Goal: Task Accomplishment & Management: Complete application form

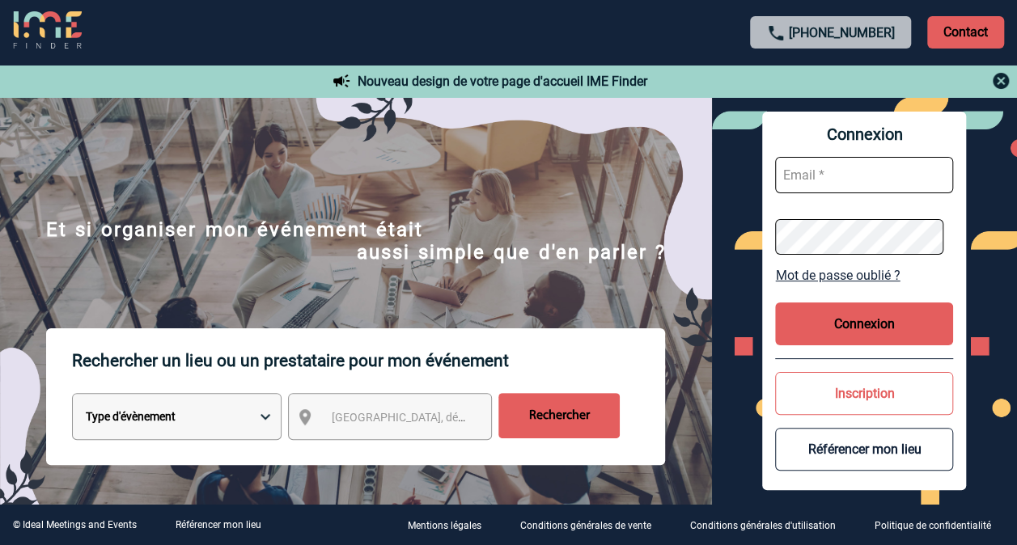
click at [204, 425] on select "Type d'évènement Séminaire avec nuitée Réunion Repas de groupe Team Building & …" at bounding box center [177, 416] width 210 height 47
select select "4"
click at [72, 395] on select "Type d'évènement Séminaire avec nuitée Réunion Repas de groupe Team Building & …" at bounding box center [177, 416] width 210 height 47
click at [333, 415] on span "[GEOGRAPHIC_DATA], département, région..." at bounding box center [443, 417] width 225 height 13
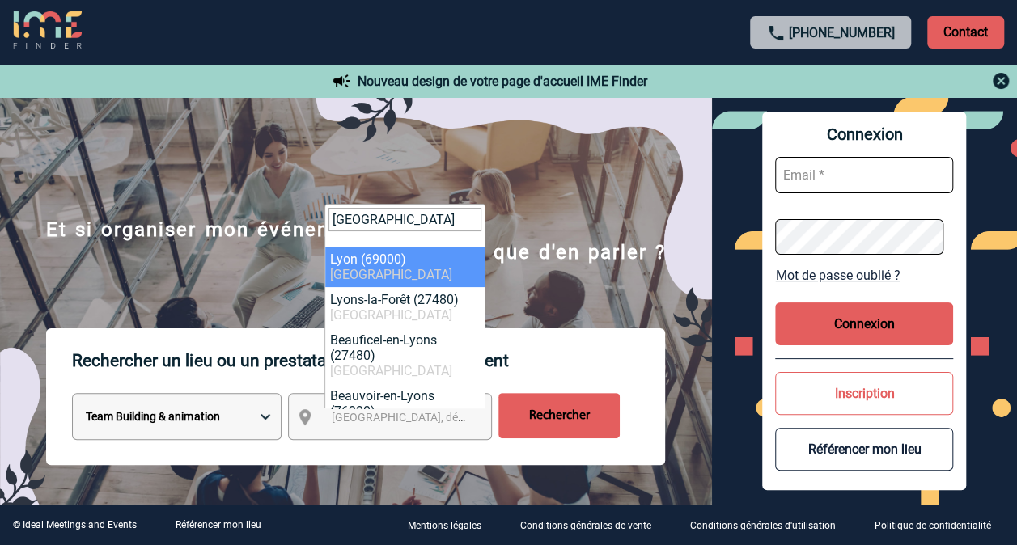
type input "[GEOGRAPHIC_DATA]"
select select "36544"
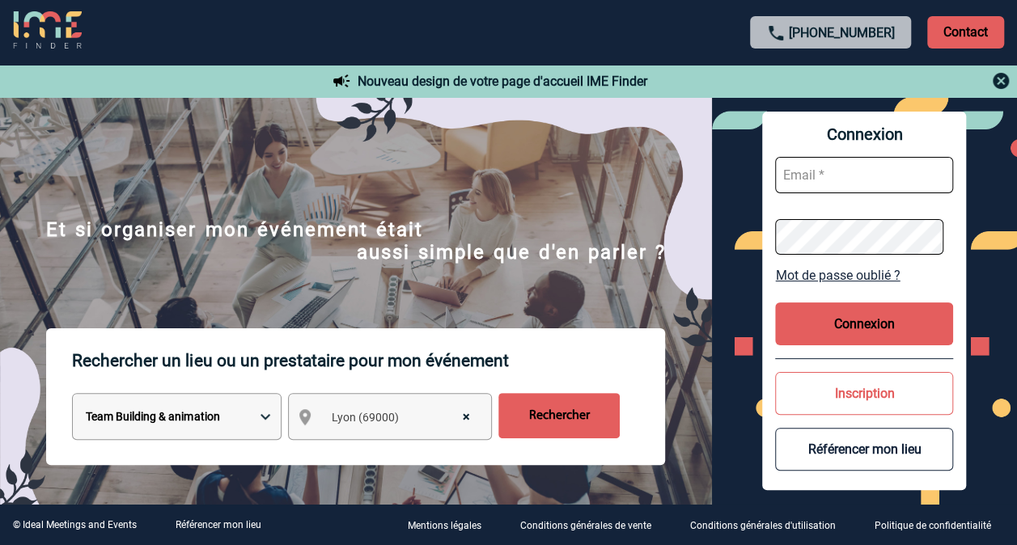
click at [839, 180] on input "text" at bounding box center [864, 175] width 178 height 36
type input "[EMAIL_ADDRESS][DOMAIN_NAME]"
click at [822, 270] on link "Mot de passe oublié ?" at bounding box center [864, 275] width 178 height 15
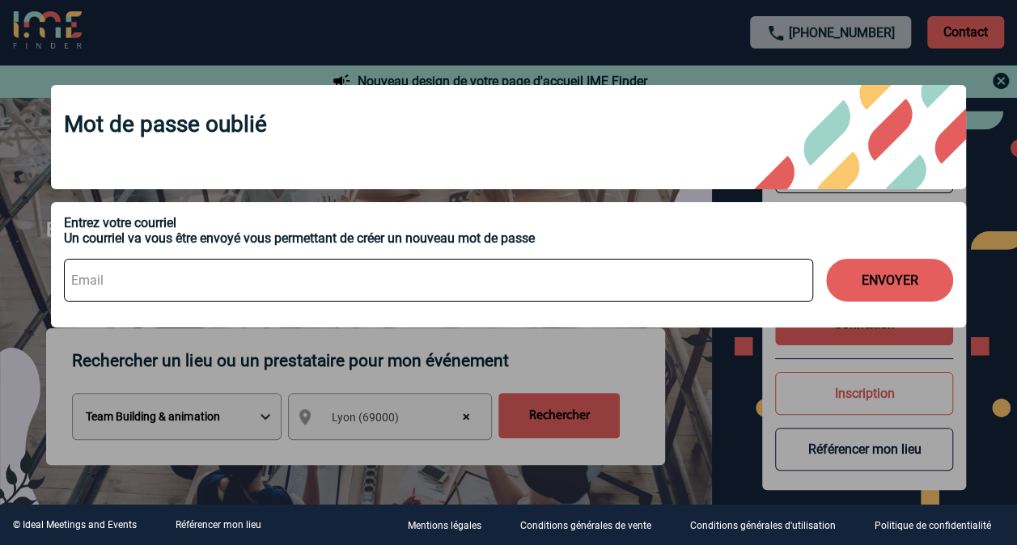
click at [708, 291] on input at bounding box center [438, 280] width 749 height 43
type input "[EMAIL_ADDRESS][DOMAIN_NAME]"
click at [877, 295] on button "ENVOYER" at bounding box center [889, 280] width 127 height 43
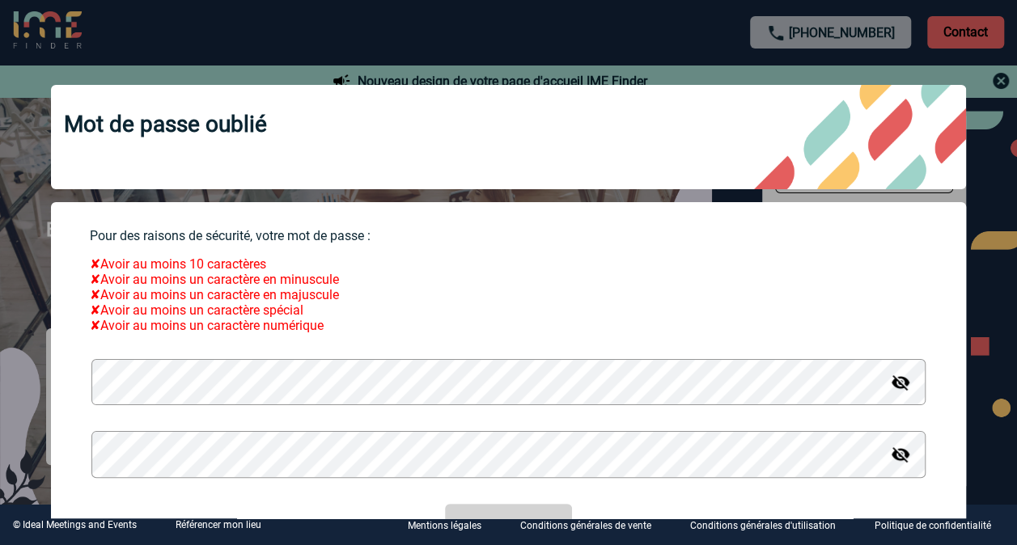
click at [416, 367] on form "Pour des raisons de sécurité, votre mot de passe : ✘ Avoir au moins 10 caractèr…" at bounding box center [508, 387] width 889 height 319
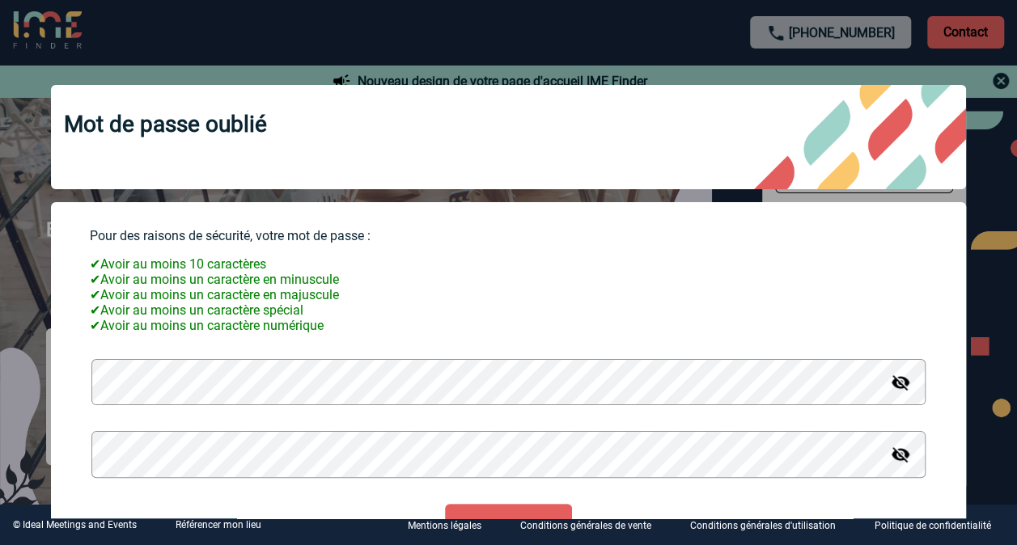
scroll to position [89, 0]
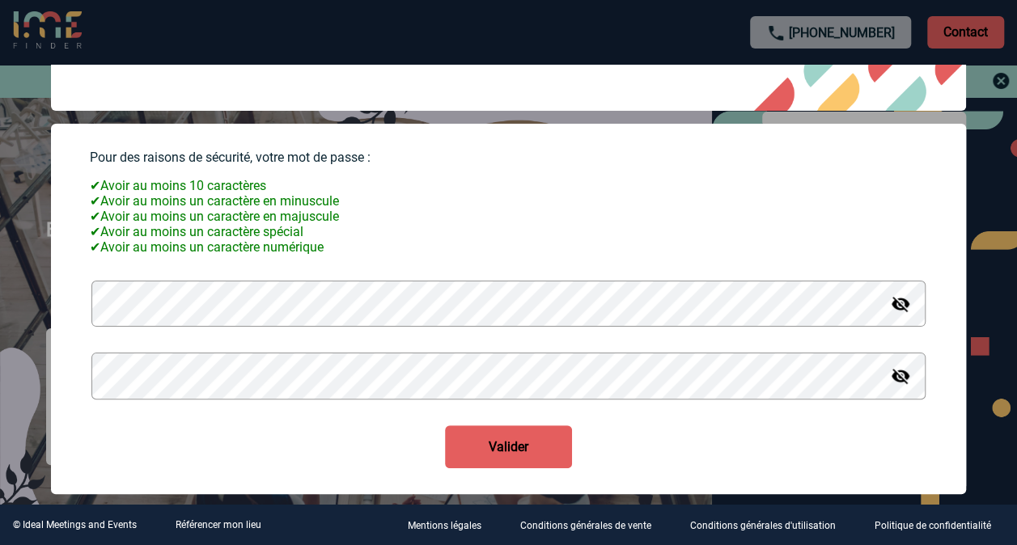
click at [499, 445] on button "Valider" at bounding box center [508, 447] width 127 height 43
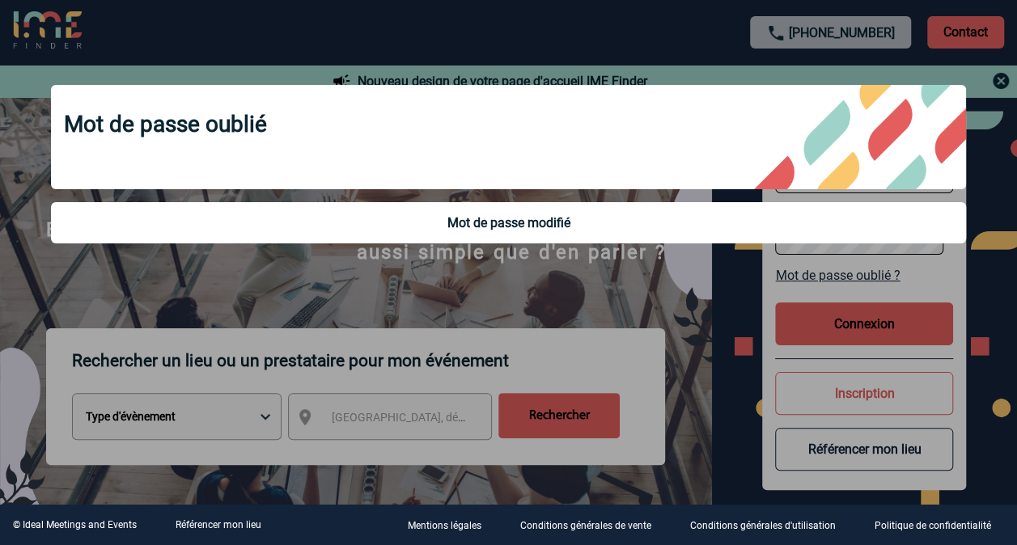
click at [566, 284] on div at bounding box center [508, 272] width 1017 height 545
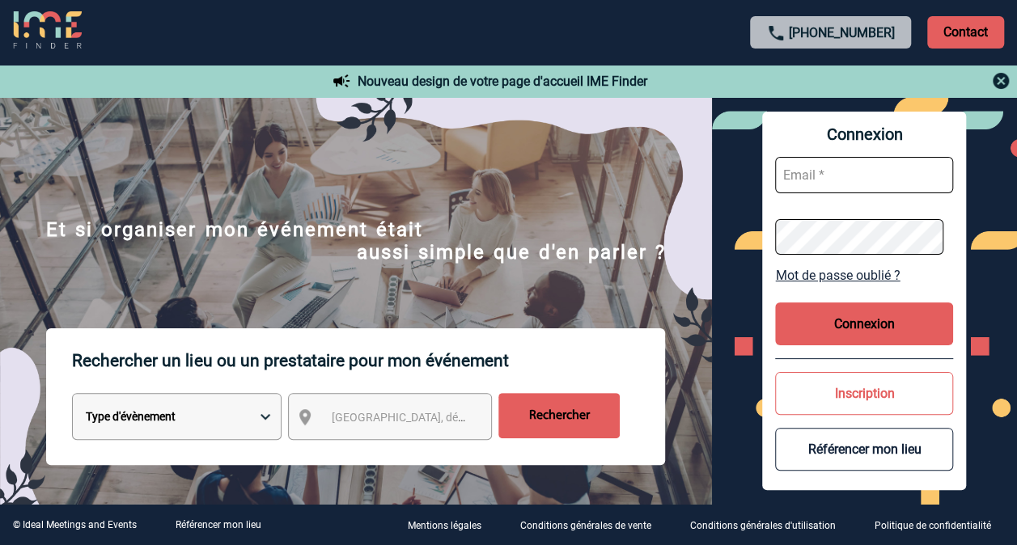
click at [839, 173] on input "text" at bounding box center [864, 175] width 178 height 36
type input "[EMAIL_ADDRESS][DOMAIN_NAME]"
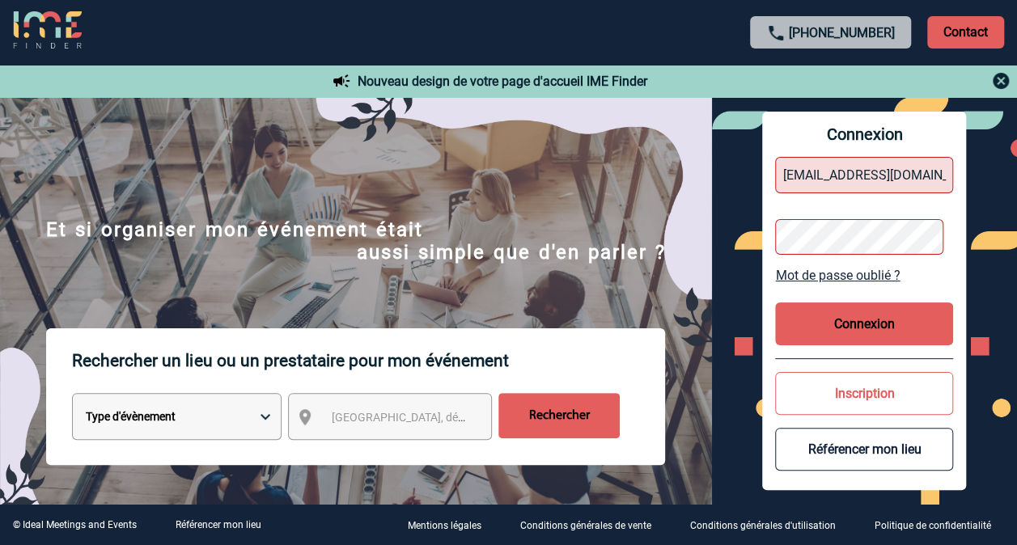
click at [736, 243] on div "Connexion eleana.meniri@sanofi.com Mot de passe oublié ? Connexion Inscription …" at bounding box center [864, 301] width 305 height 408
click at [914, 333] on button "Connexion" at bounding box center [864, 324] width 178 height 43
click at [892, 316] on button "Connexion" at bounding box center [864, 324] width 178 height 43
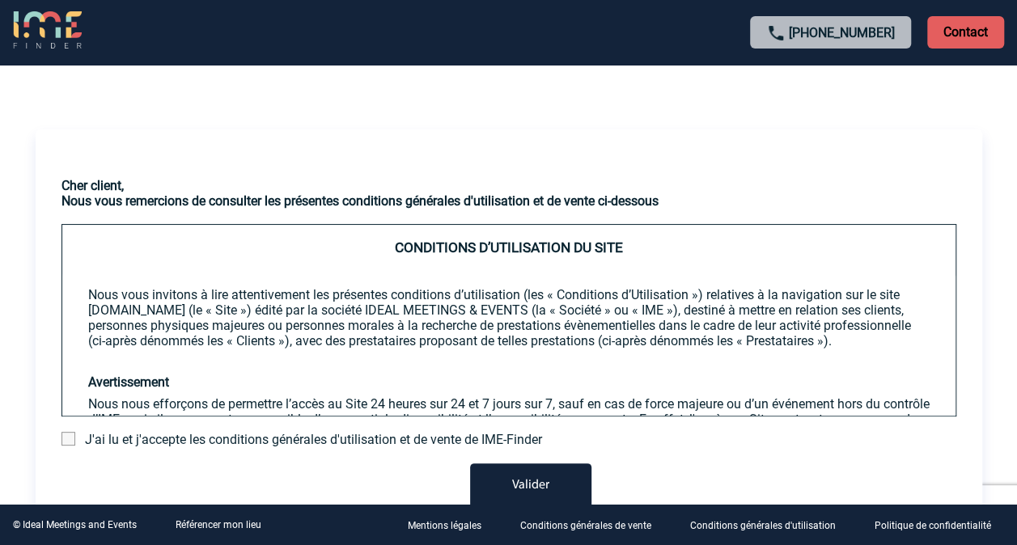
scroll to position [95, 0]
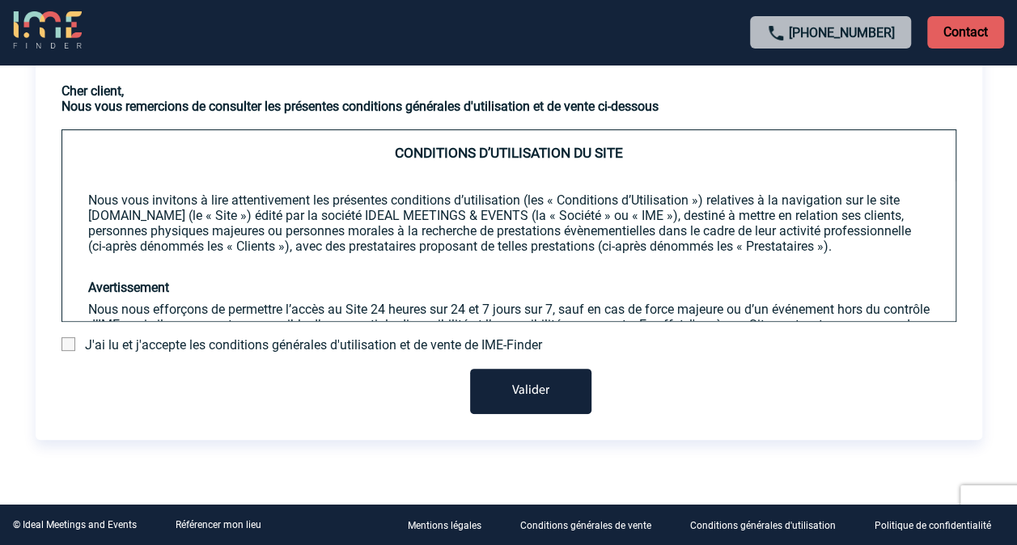
click at [322, 343] on span "J'ai lu et j'accepte les conditions générales d'utilisation et de vente de IME-…" at bounding box center [313, 344] width 457 height 15
click at [67, 347] on span at bounding box center [69, 344] width 14 height 14
click at [0, 0] on input "checkbox" at bounding box center [0, 0] width 0 height 0
click at [570, 380] on button "Valider" at bounding box center [530, 391] width 121 height 45
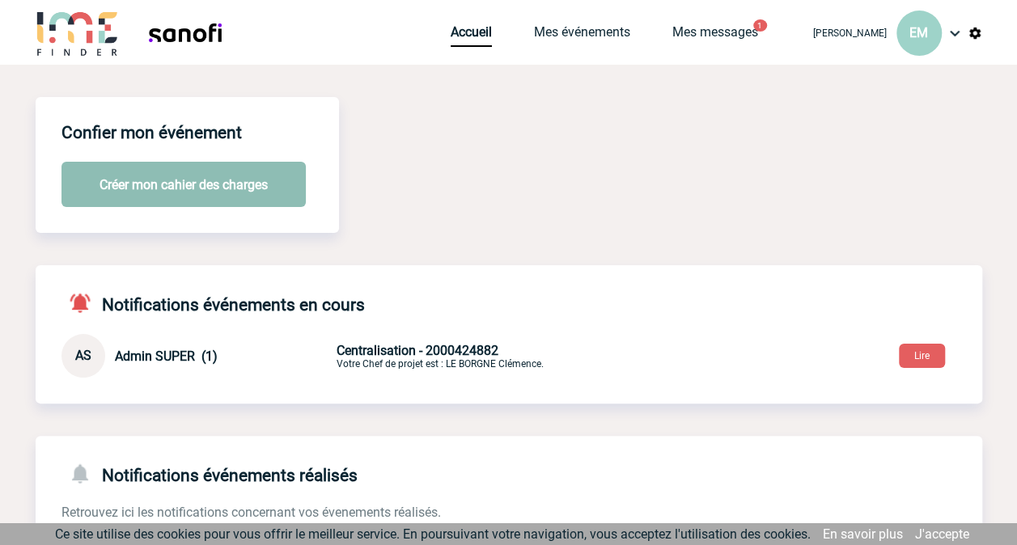
click at [155, 186] on button "Créer mon cahier des charges" at bounding box center [184, 184] width 244 height 45
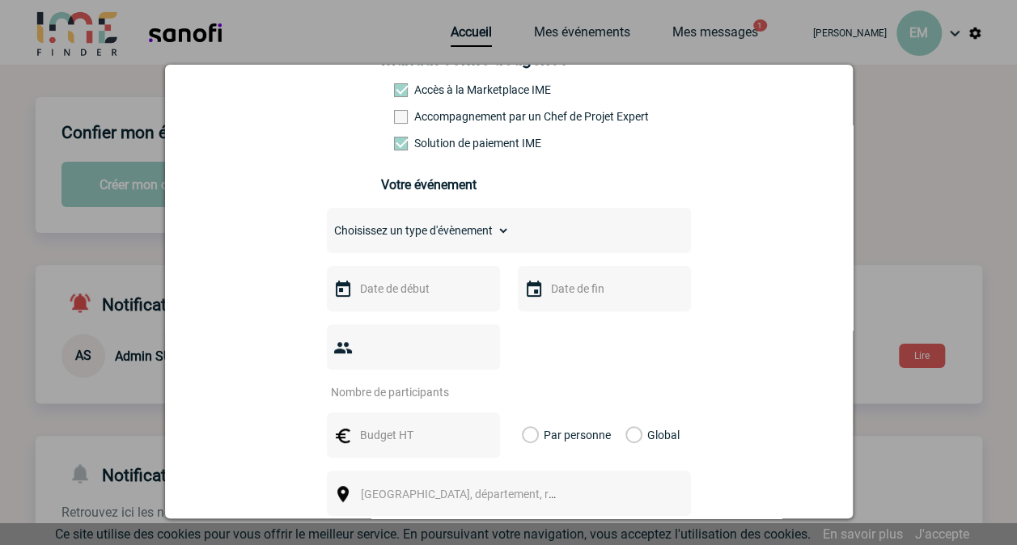
scroll to position [165, 0]
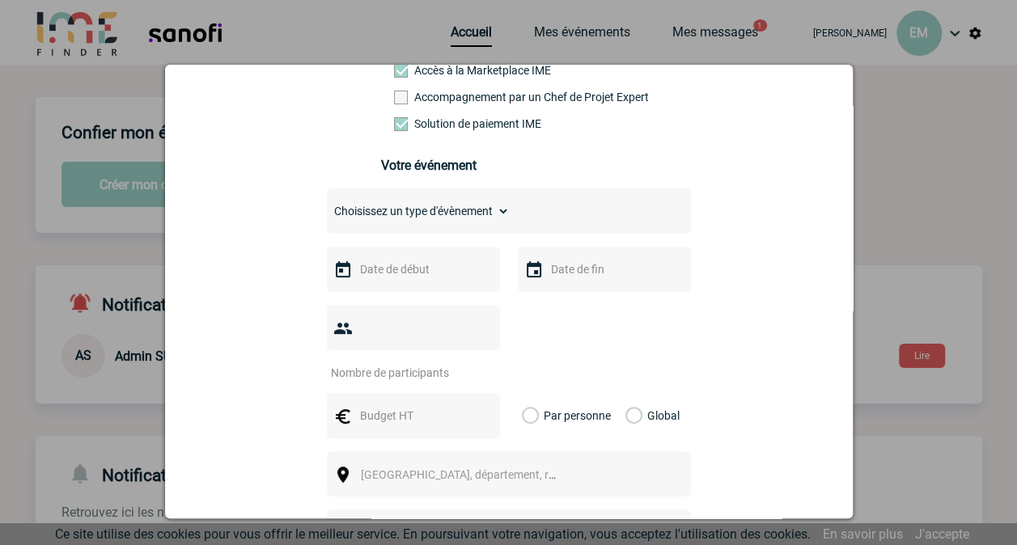
click at [341, 269] on img at bounding box center [342, 270] width 19 height 19
click at [333, 280] on img at bounding box center [342, 270] width 19 height 19
click at [377, 277] on input "text" at bounding box center [412, 269] width 112 height 21
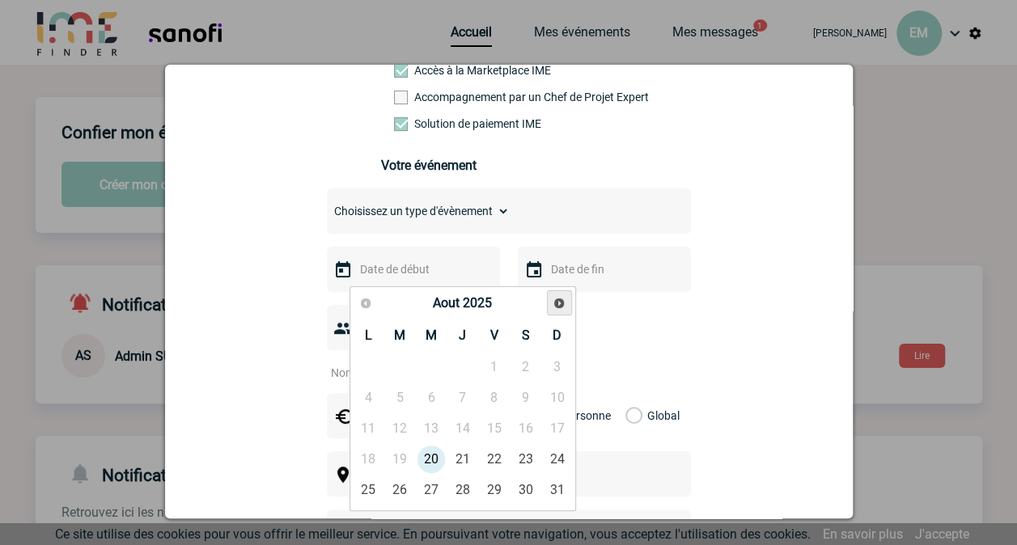
click at [558, 303] on span "Suivant" at bounding box center [559, 303] width 13 height 13
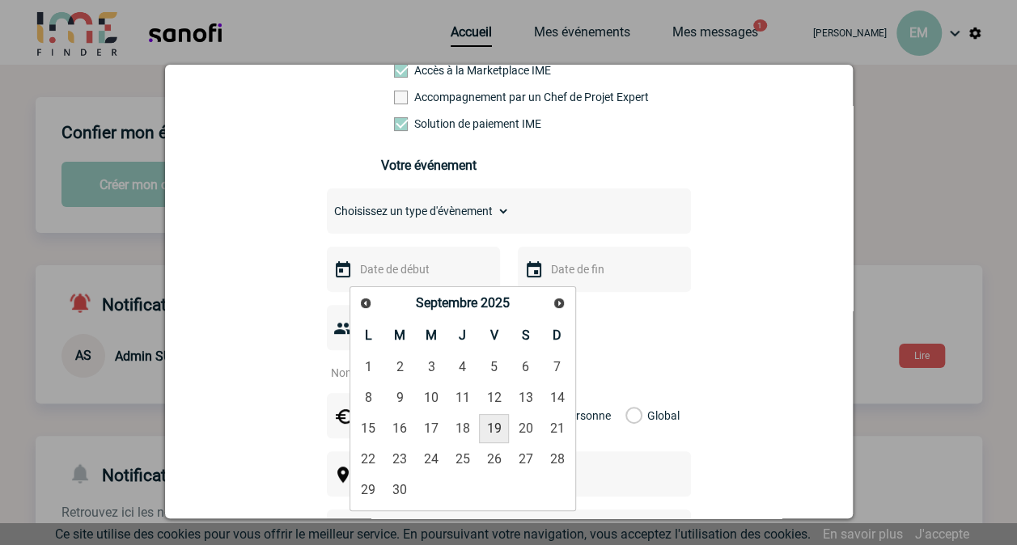
click at [486, 430] on link "19" at bounding box center [494, 428] width 30 height 29
type input "19-09-2025"
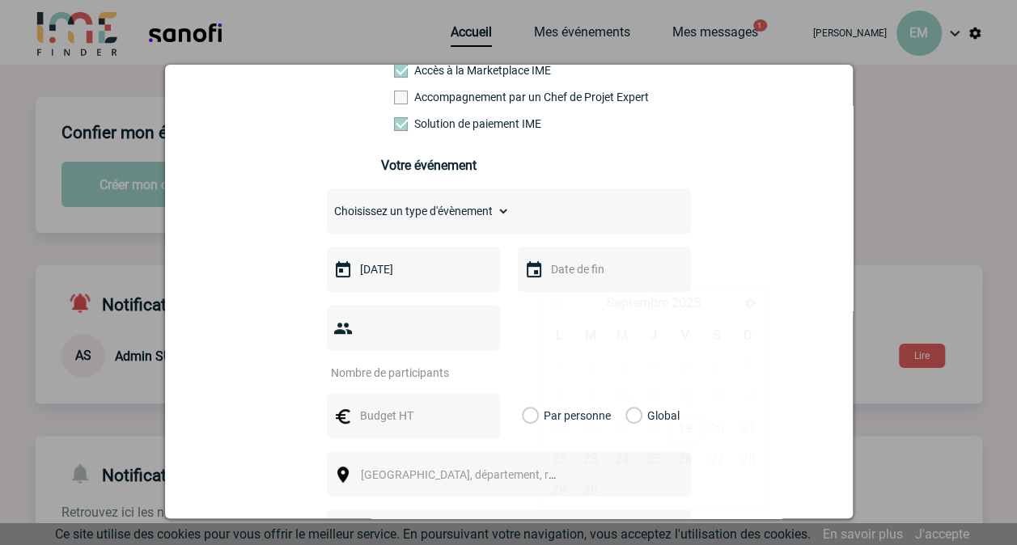
click at [571, 280] on input "text" at bounding box center [603, 269] width 112 height 21
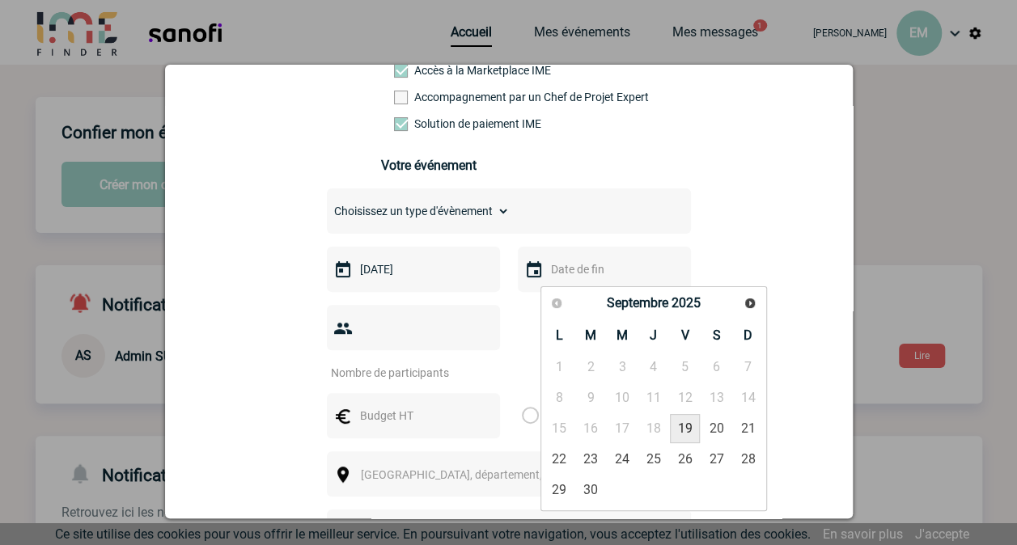
click at [691, 424] on link "19" at bounding box center [685, 428] width 30 height 29
type input "19-09-2025"
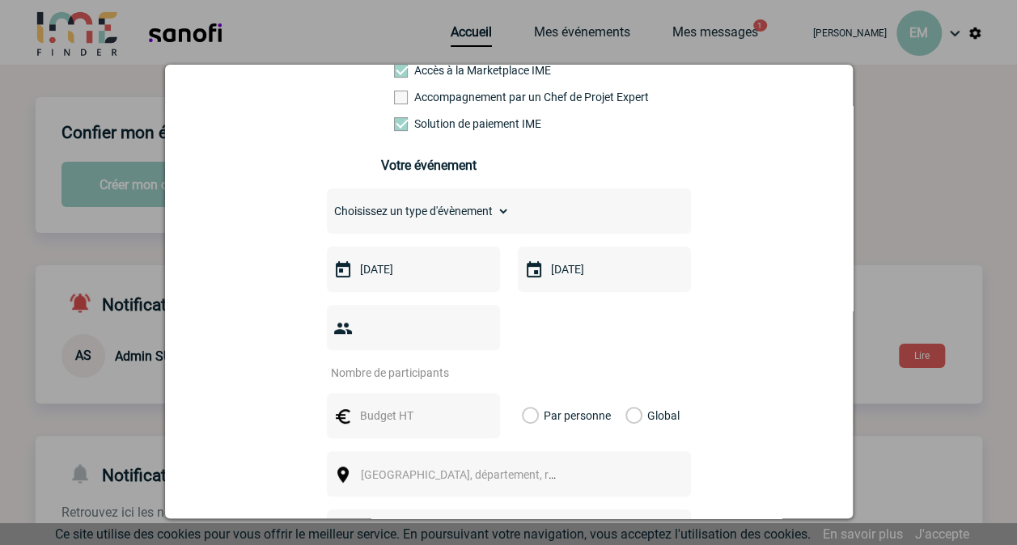
click at [419, 363] on input "number" at bounding box center [403, 373] width 152 height 21
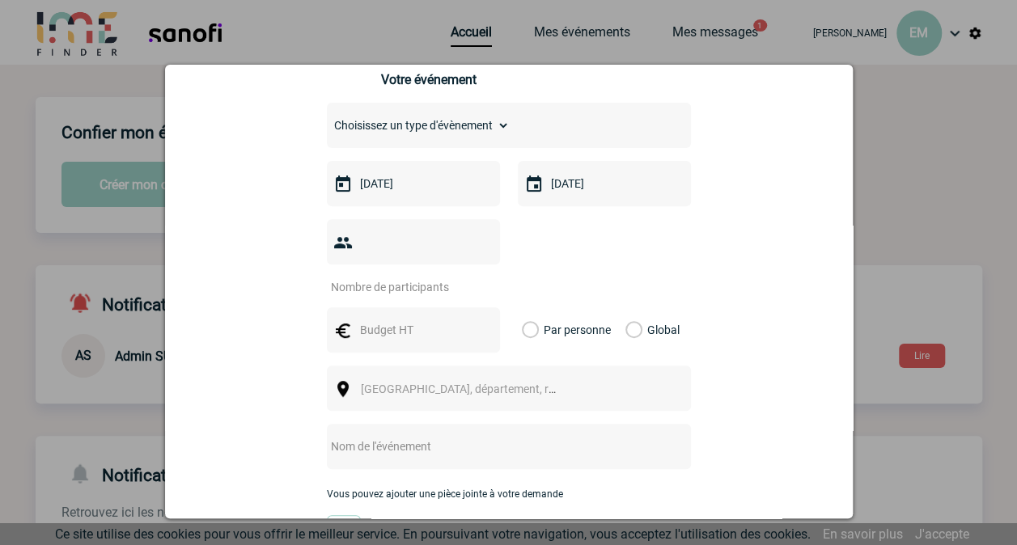
scroll to position [252, 0]
click at [380, 276] on input "number" at bounding box center [403, 286] width 152 height 21
type input "38"
click at [413, 377] on span "[GEOGRAPHIC_DATA], département, région..." at bounding box center [465, 388] width 223 height 23
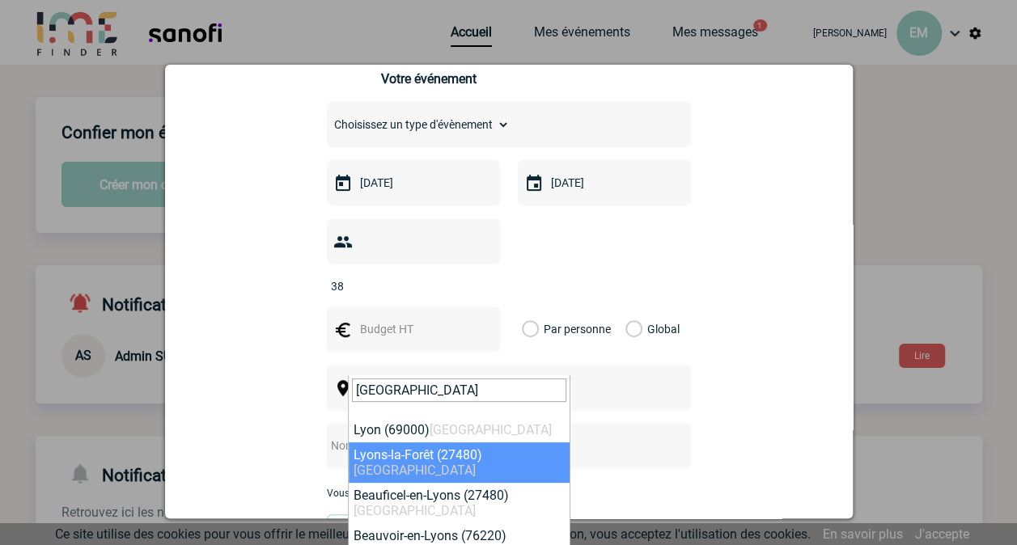
type input "LYON"
